Goal: Obtain resource: Download file/media

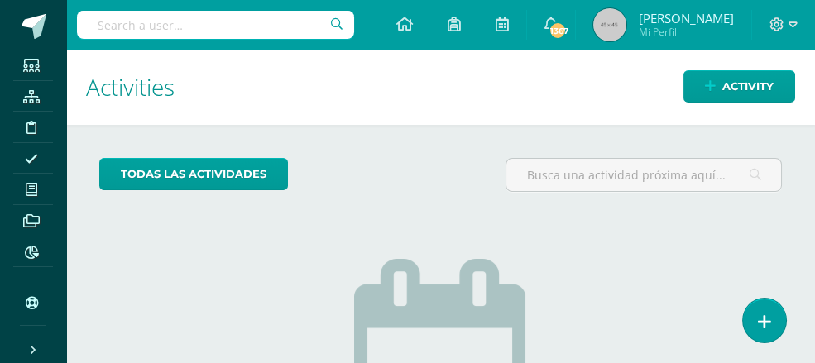
click at [103, 19] on input "text" at bounding box center [215, 25] width 277 height 28
type input "s"
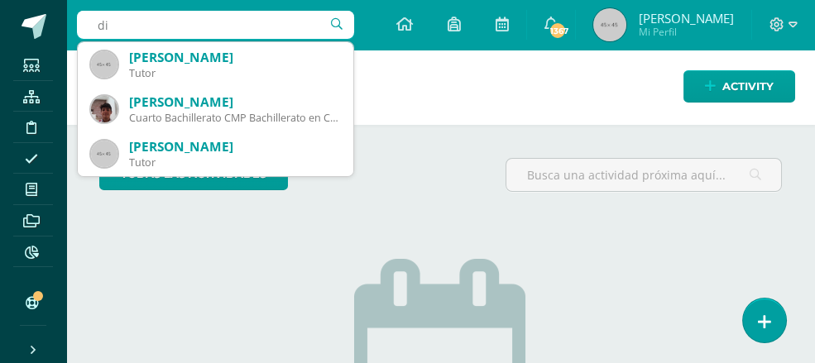
type input "d"
type input "s"
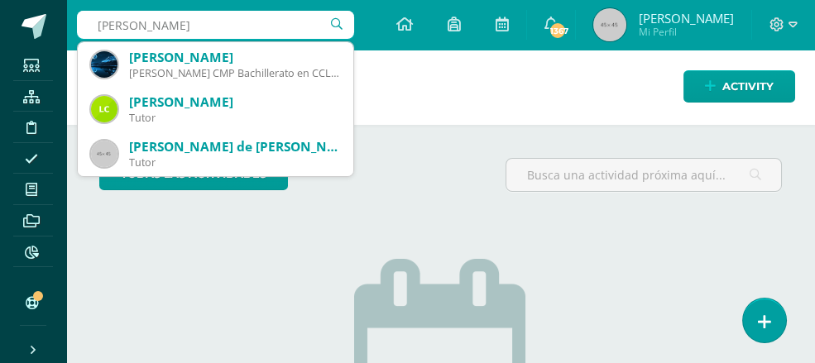
type input "wesley orellana"
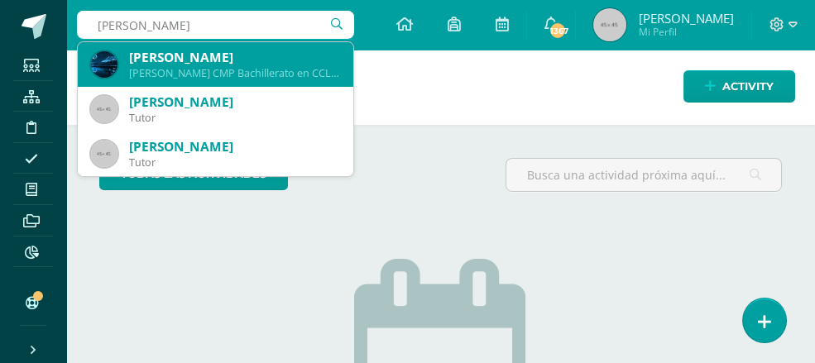
click at [202, 60] on div "Wesley Fernando Orellana Maldonado" at bounding box center [234, 57] width 211 height 17
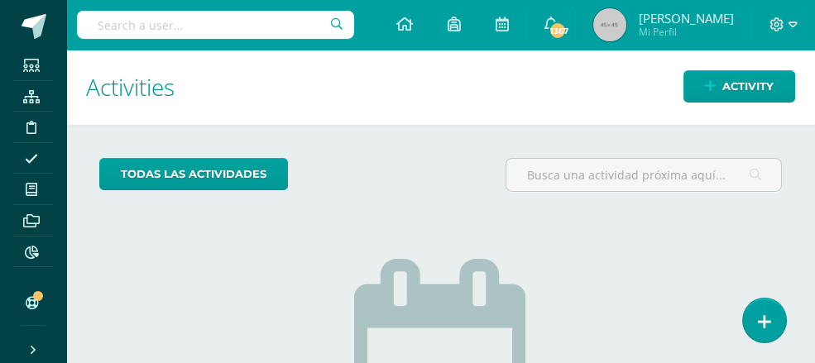
click at [202, 60] on h1 "Activities" at bounding box center [440, 87] width 709 height 75
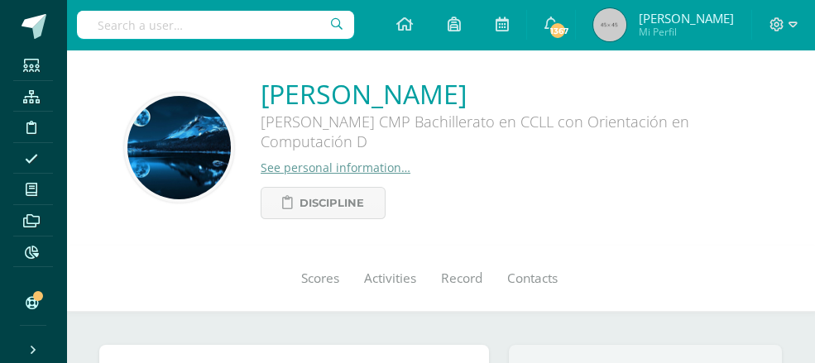
click at [202, 60] on div "Wesley Fernando Orellana Maldonado Quinto Bachillerato CMP Bachillerato en CCLL…" at bounding box center [440, 148] width 748 height 196
click at [301, 277] on span "Scores" at bounding box center [320, 278] width 38 height 17
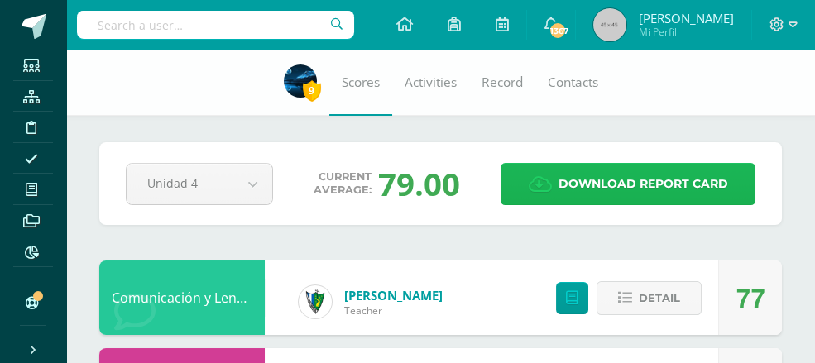
click at [636, 185] on span "Download report card" at bounding box center [643, 184] width 170 height 41
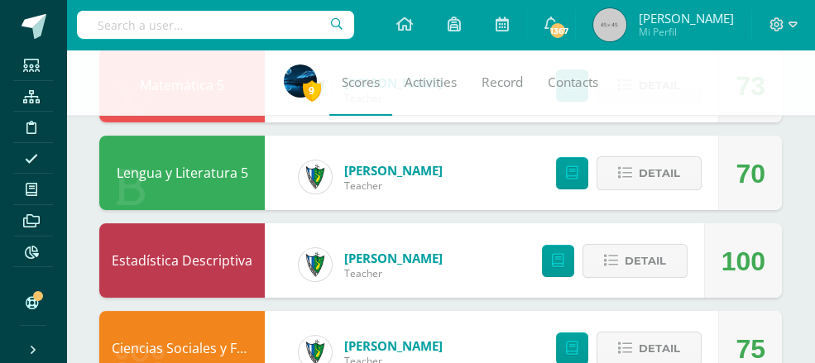
scroll to position [135, 0]
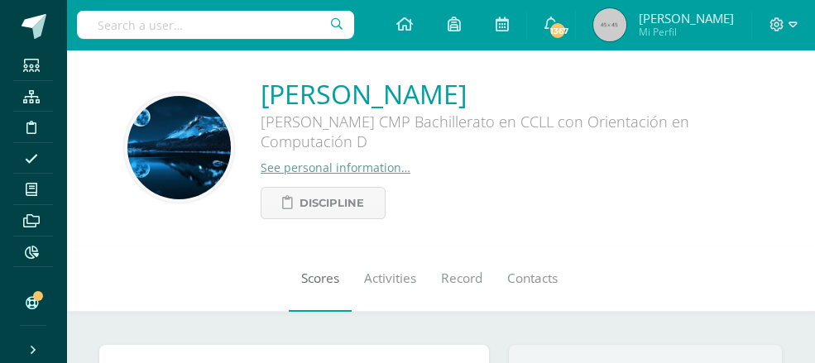
click at [301, 281] on span "Scores" at bounding box center [320, 278] width 38 height 17
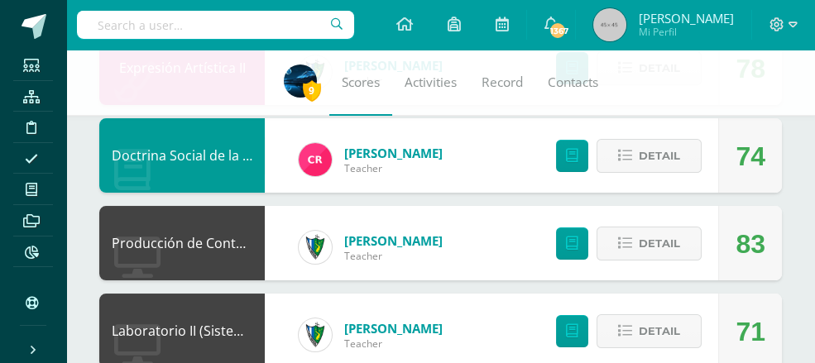
drag, startPoint x: 0, startPoint y: 0, endPoint x: 816, endPoint y: 86, distance: 820.8
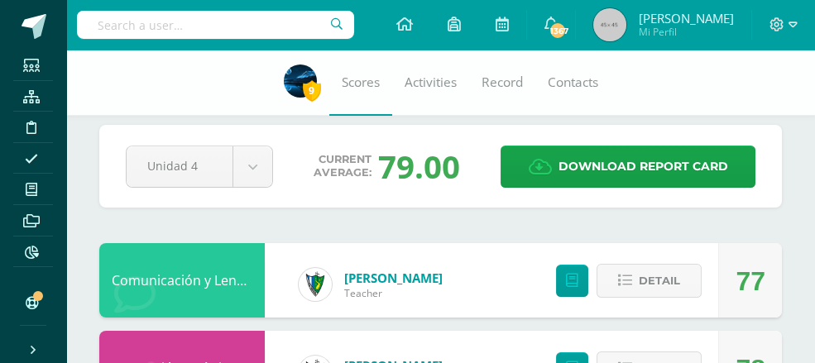
scroll to position [15, 0]
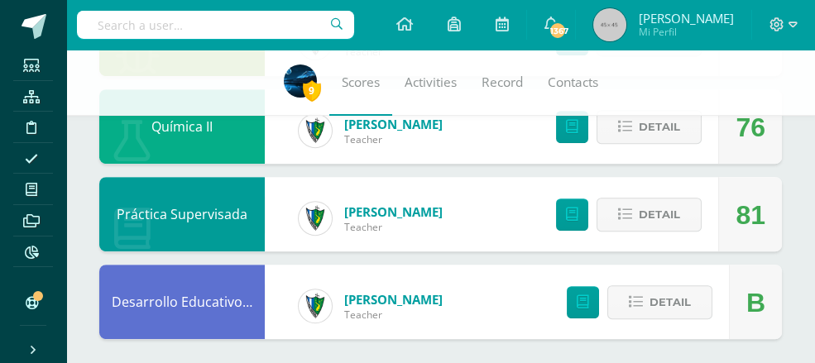
scroll to position [1583, 0]
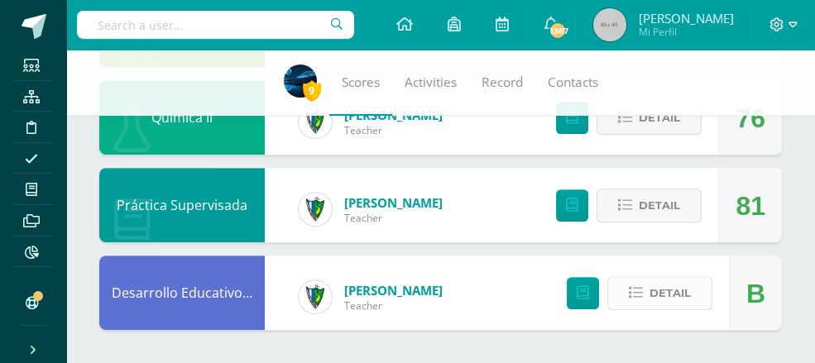
click at [665, 293] on span "Detail" at bounding box center [669, 293] width 41 height 31
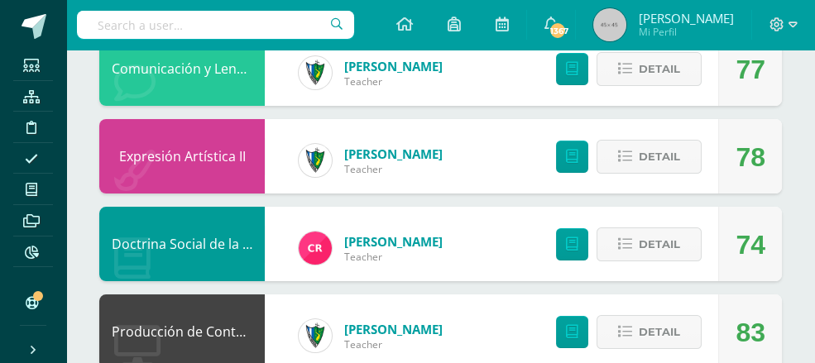
scroll to position [0, 0]
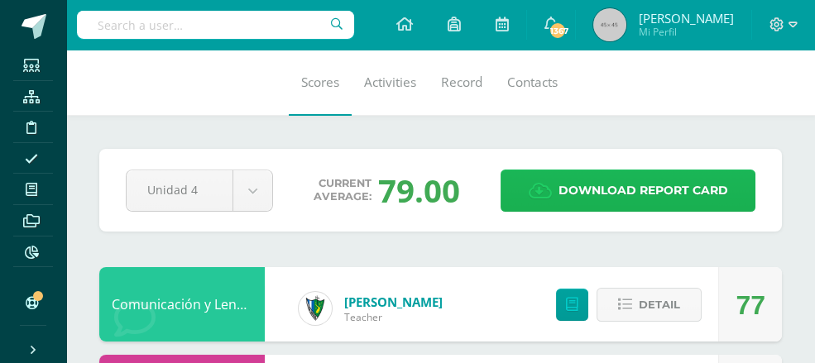
click at [643, 181] on span "Download report card" at bounding box center [643, 190] width 170 height 41
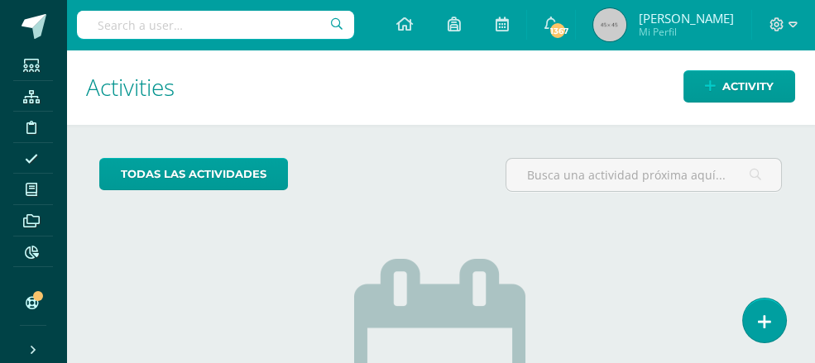
click at [87, 26] on input "text" at bounding box center [215, 25] width 277 height 28
type input "r"
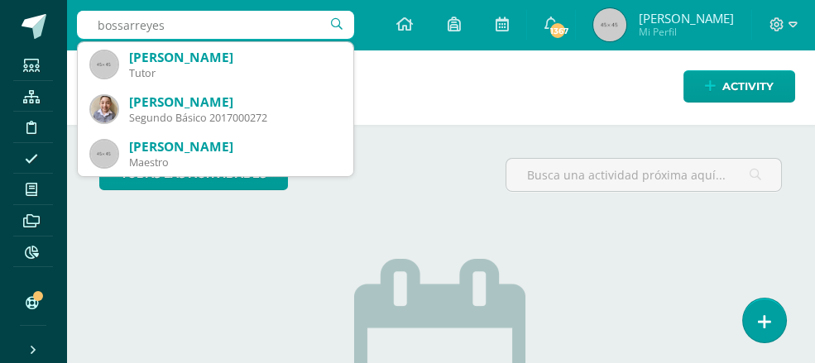
type input "bossarreyes"
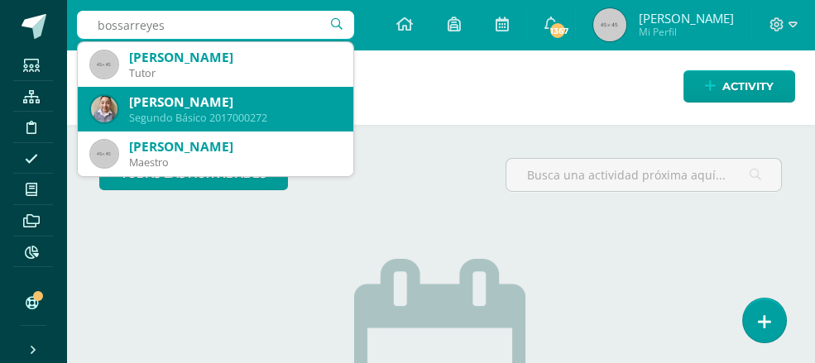
click at [228, 112] on div "Segundo Básico 2017000272" at bounding box center [234, 118] width 211 height 14
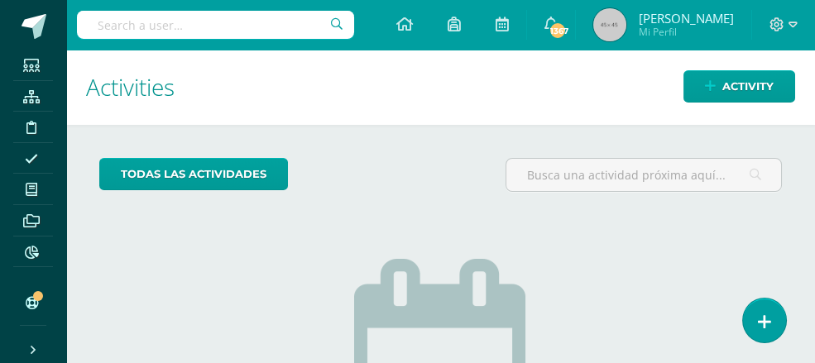
click at [228, 112] on h1 "Activities" at bounding box center [440, 87] width 709 height 75
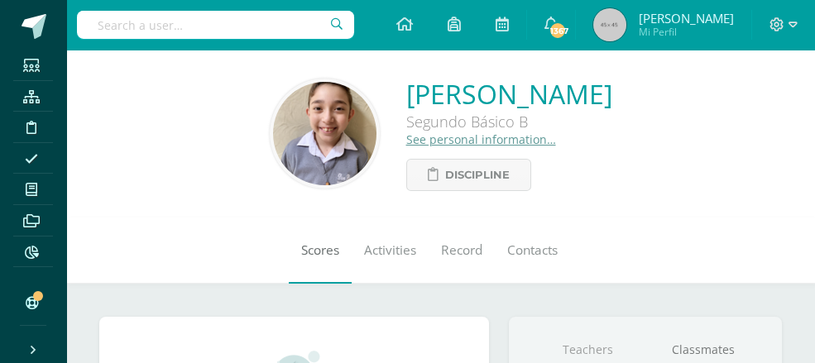
click at [301, 250] on span "Scores" at bounding box center [320, 249] width 38 height 17
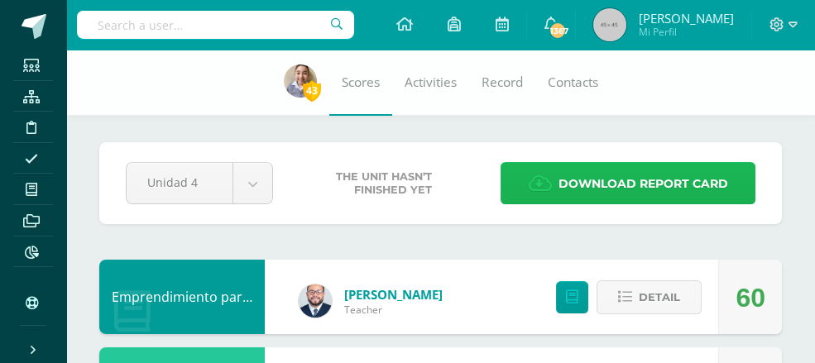
click at [624, 182] on span "Download report card" at bounding box center [643, 184] width 170 height 41
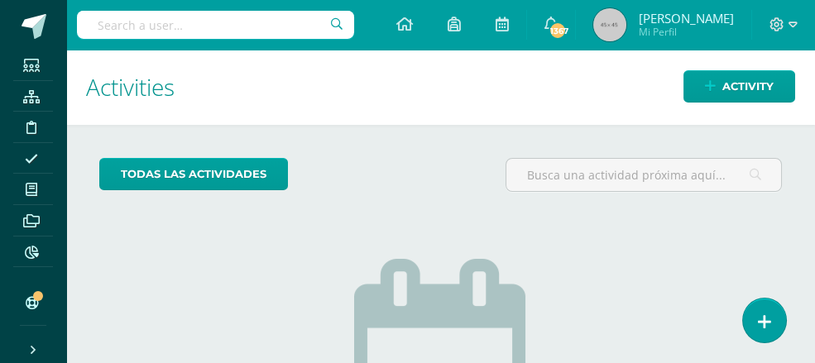
click at [100, 18] on input "text" at bounding box center [215, 25] width 277 height 28
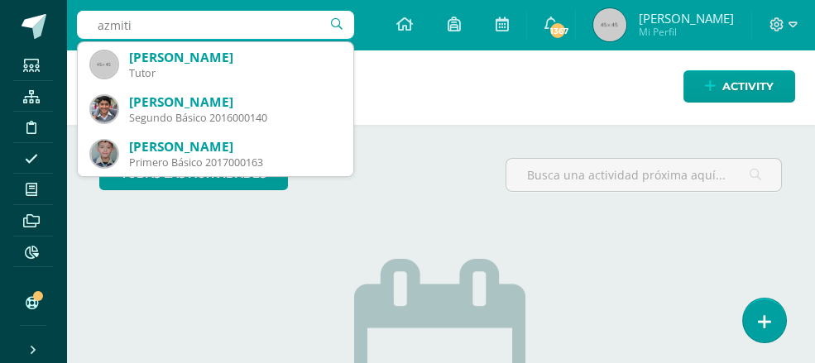
type input "azmitia"
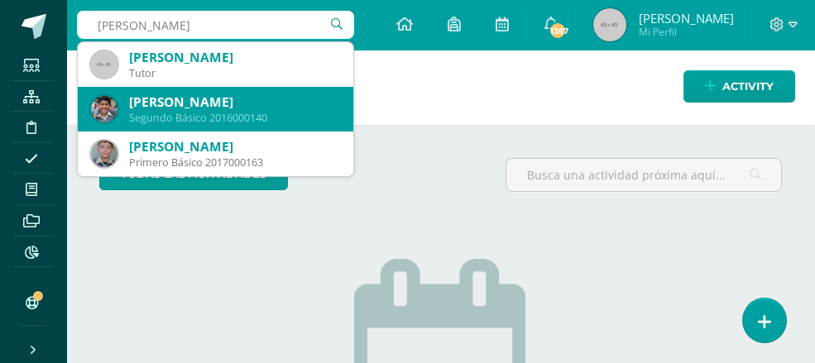
click at [204, 106] on div "[PERSON_NAME]" at bounding box center [234, 101] width 211 height 17
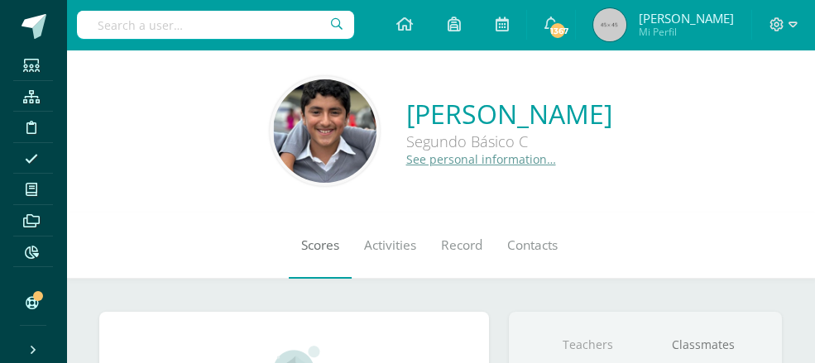
click at [301, 252] on span "Scores" at bounding box center [320, 245] width 38 height 17
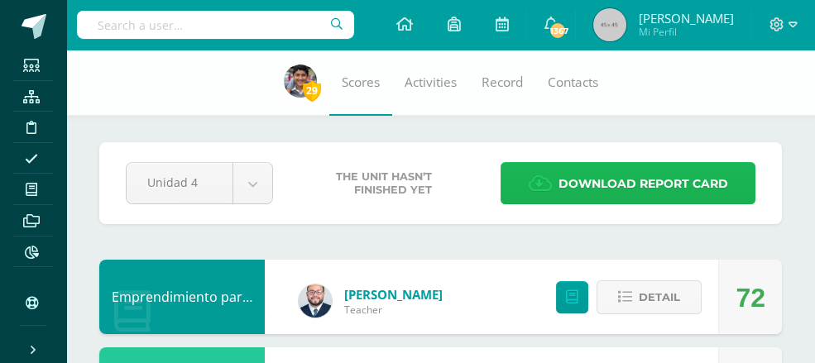
click at [620, 183] on span "Download report card" at bounding box center [643, 184] width 170 height 41
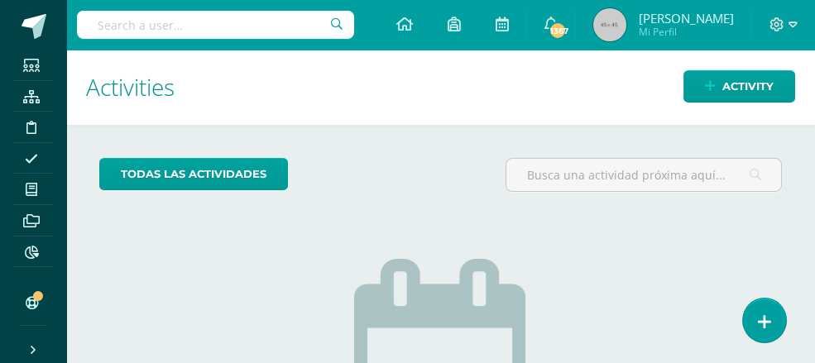
click at [99, 25] on input "text" at bounding box center [215, 25] width 277 height 28
type input "sical"
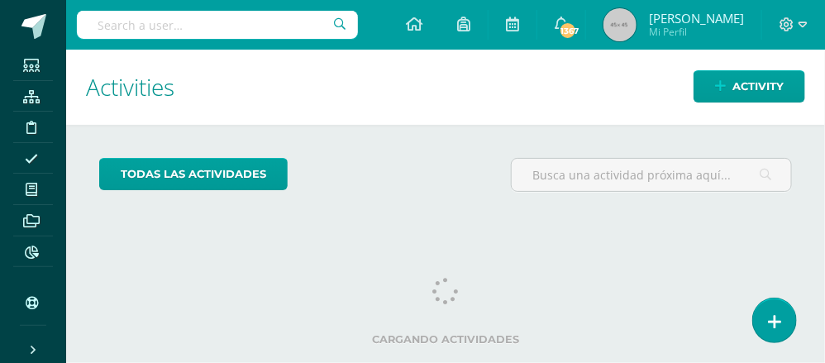
click at [112, 26] on input "text" at bounding box center [217, 25] width 281 height 28
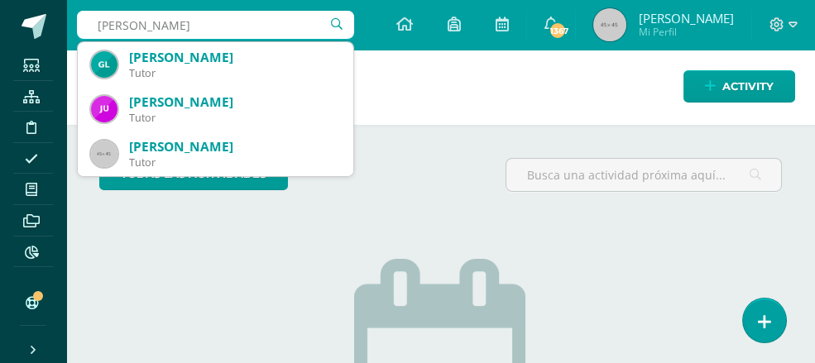
type input "rojas flores"
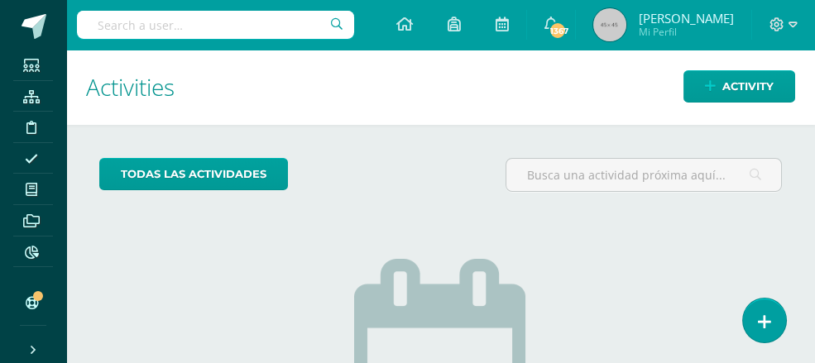
click at [104, 22] on input "text" at bounding box center [215, 25] width 277 height 28
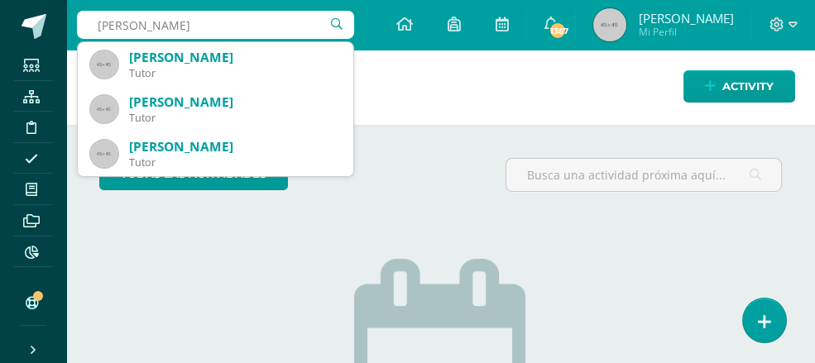
type input "[PERSON_NAME]"
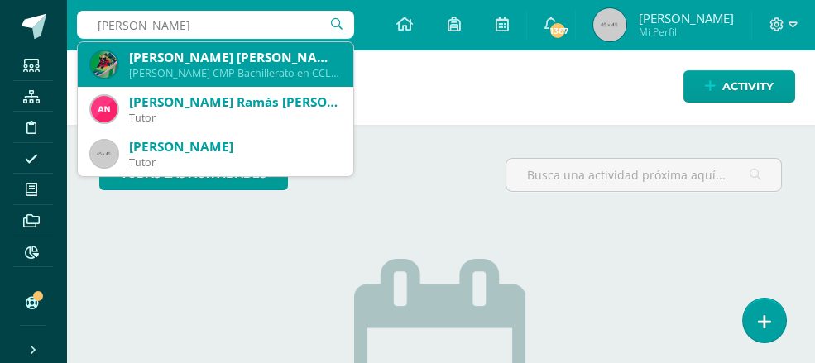
click at [195, 76] on div "Quinto Bachillerato CMP Bachillerato en CCLL con Orientación en Computación 201…" at bounding box center [234, 73] width 211 height 14
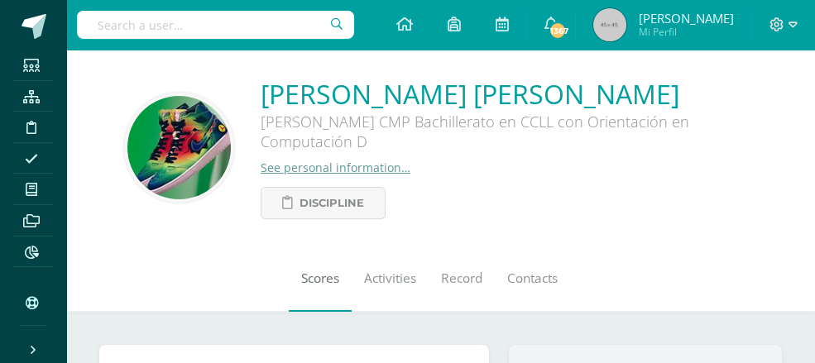
click at [301, 283] on span "Scores" at bounding box center [320, 278] width 38 height 17
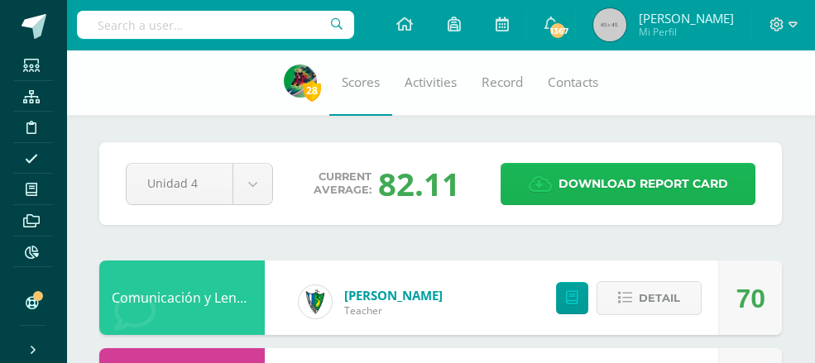
click at [652, 169] on span "Download report card" at bounding box center [643, 184] width 170 height 41
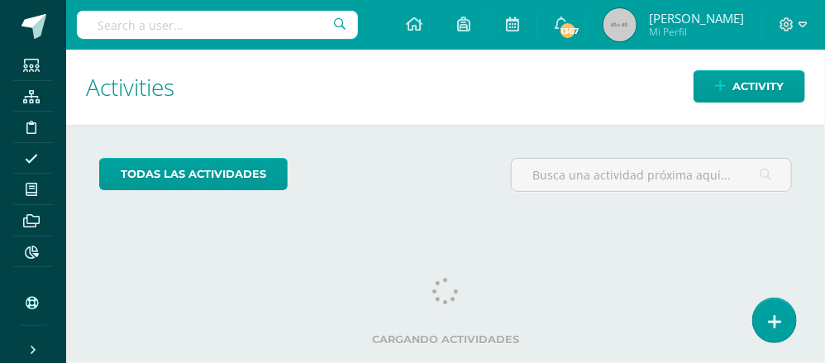
click at [109, 15] on input "text" at bounding box center [217, 25] width 281 height 28
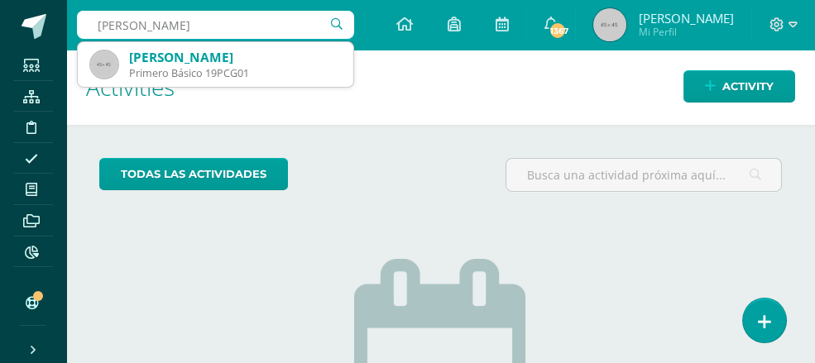
type input "pablo andre camposeco guzman"
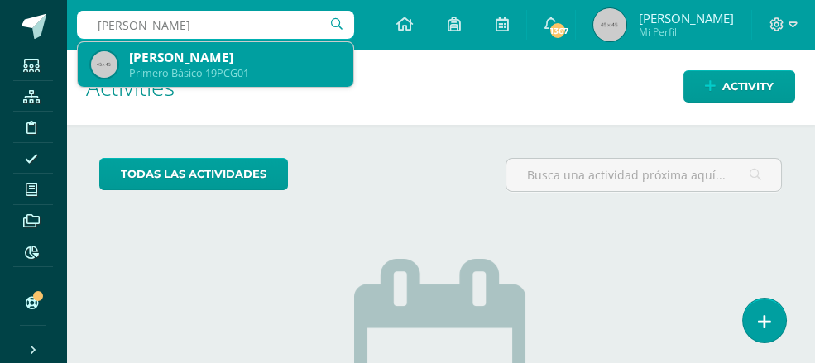
click at [191, 64] on div "[PERSON_NAME]" at bounding box center [234, 57] width 211 height 17
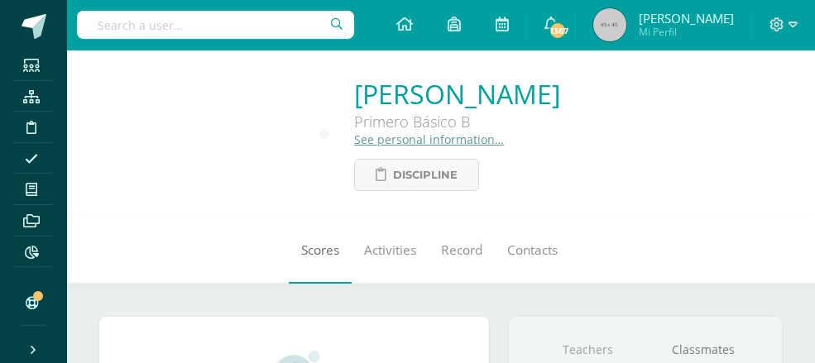
click at [293, 262] on link "Scores" at bounding box center [320, 251] width 63 height 66
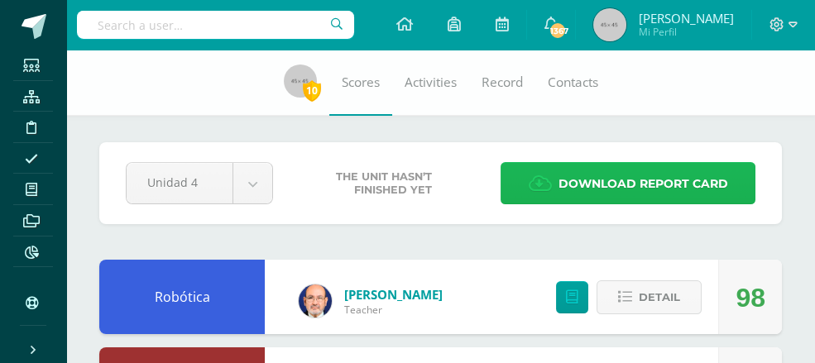
click at [643, 177] on span "Download report card" at bounding box center [643, 184] width 170 height 41
